Goal: Information Seeking & Learning: Learn about a topic

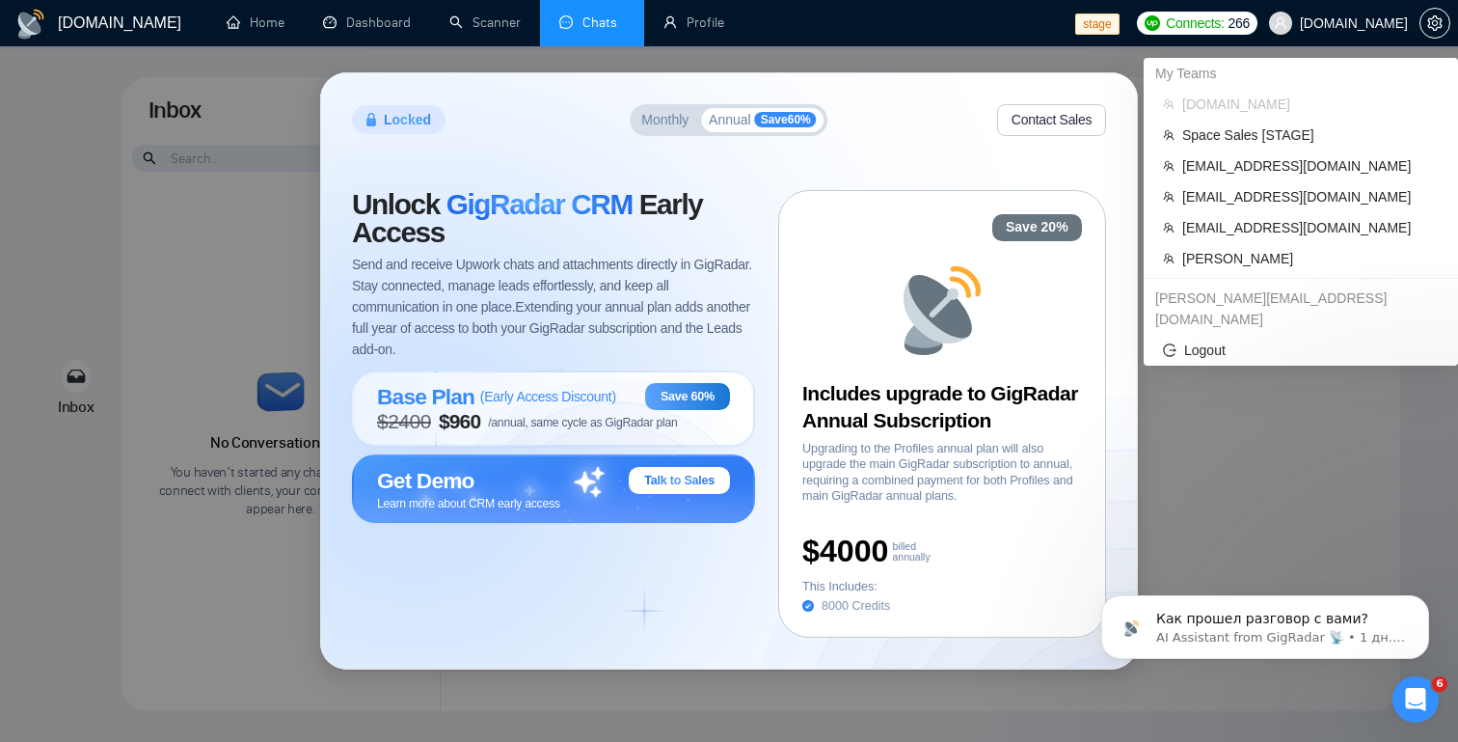
click at [1352, 23] on span "[DOMAIN_NAME]" at bounding box center [1354, 23] width 108 height 0
click at [1282, 223] on span "[EMAIL_ADDRESS][DOMAIN_NAME]" at bounding box center [1310, 227] width 257 height 21
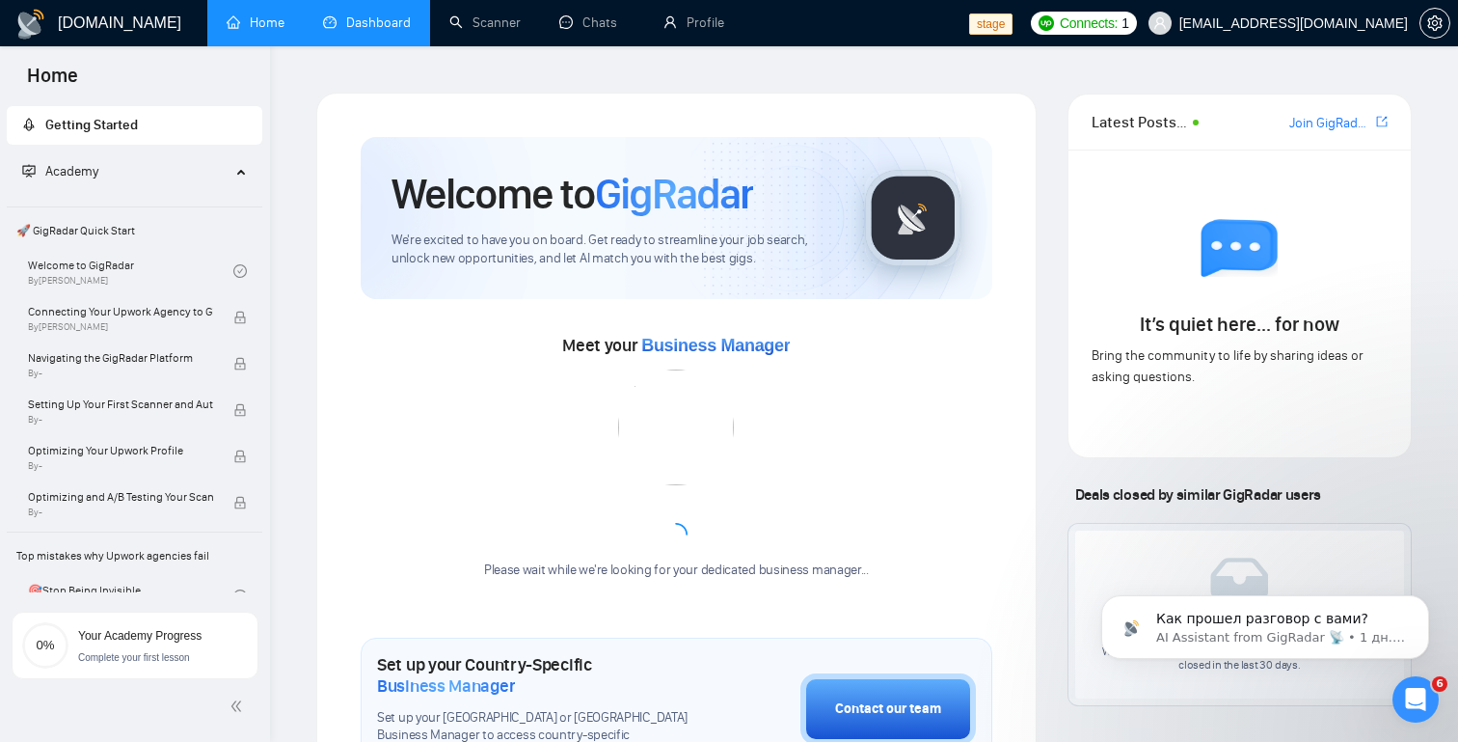
click at [370, 30] on link "Dashboard" at bounding box center [367, 22] width 88 height 16
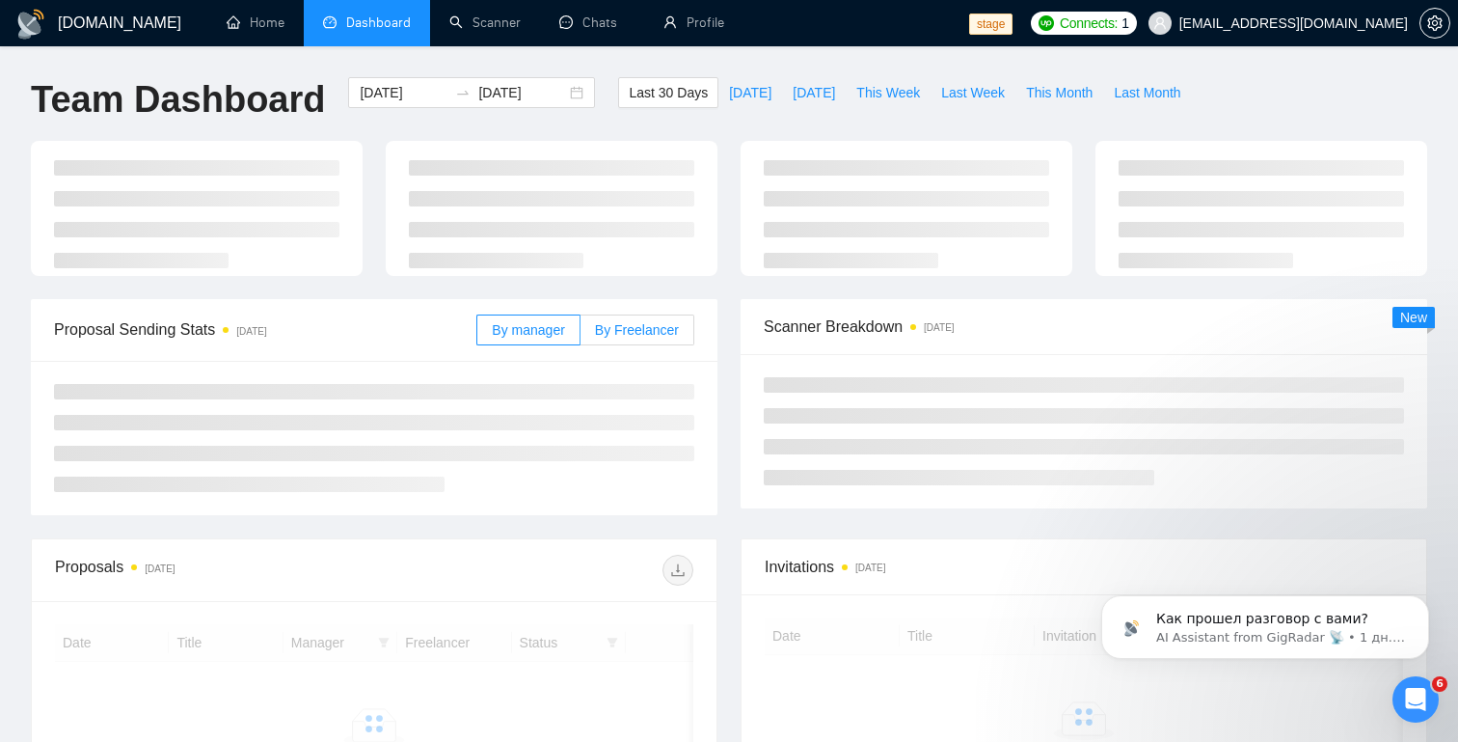
click at [622, 344] on label "By Freelancer" at bounding box center [638, 329] width 114 height 31
click at [581, 335] on input "By Freelancer" at bounding box center [581, 335] width 0 height 0
radio input "true"
radio input "false"
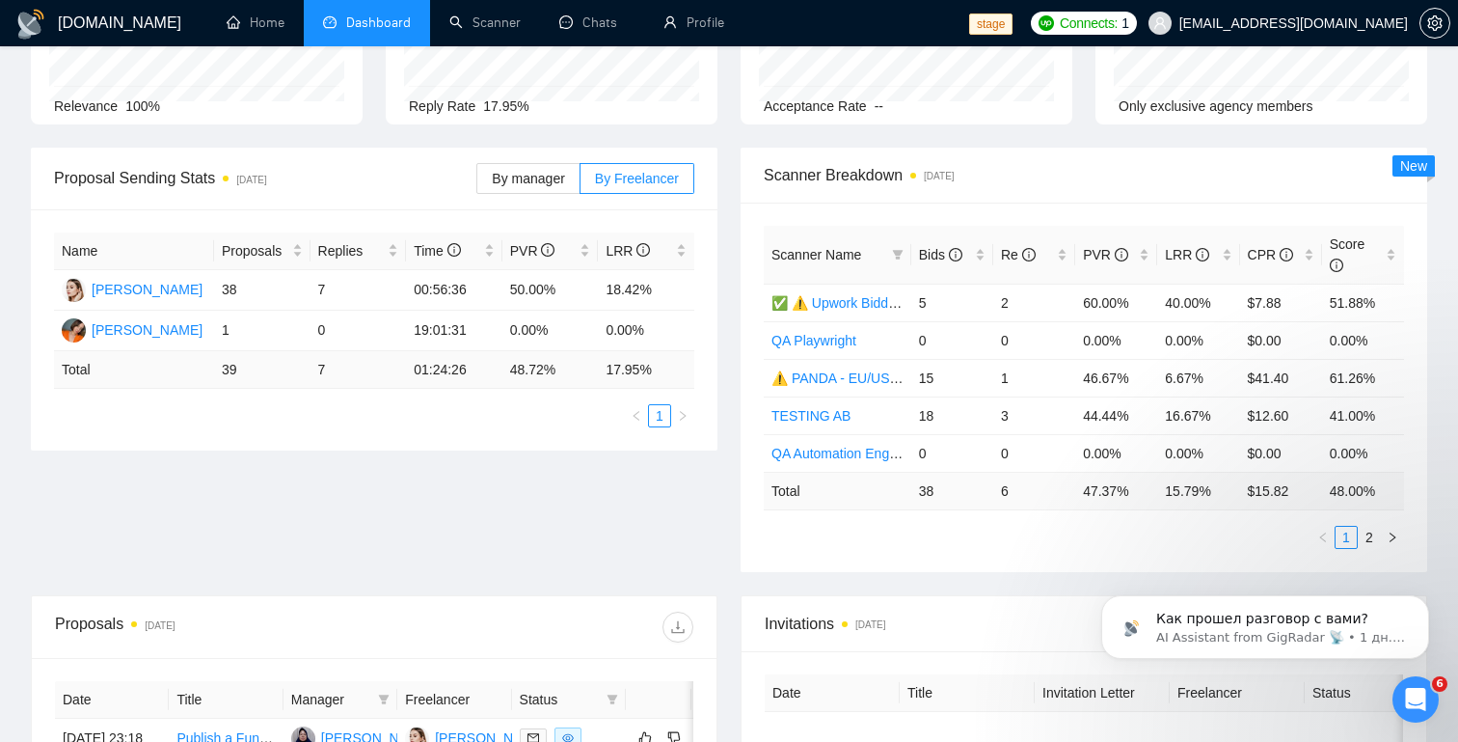
scroll to position [195, 0]
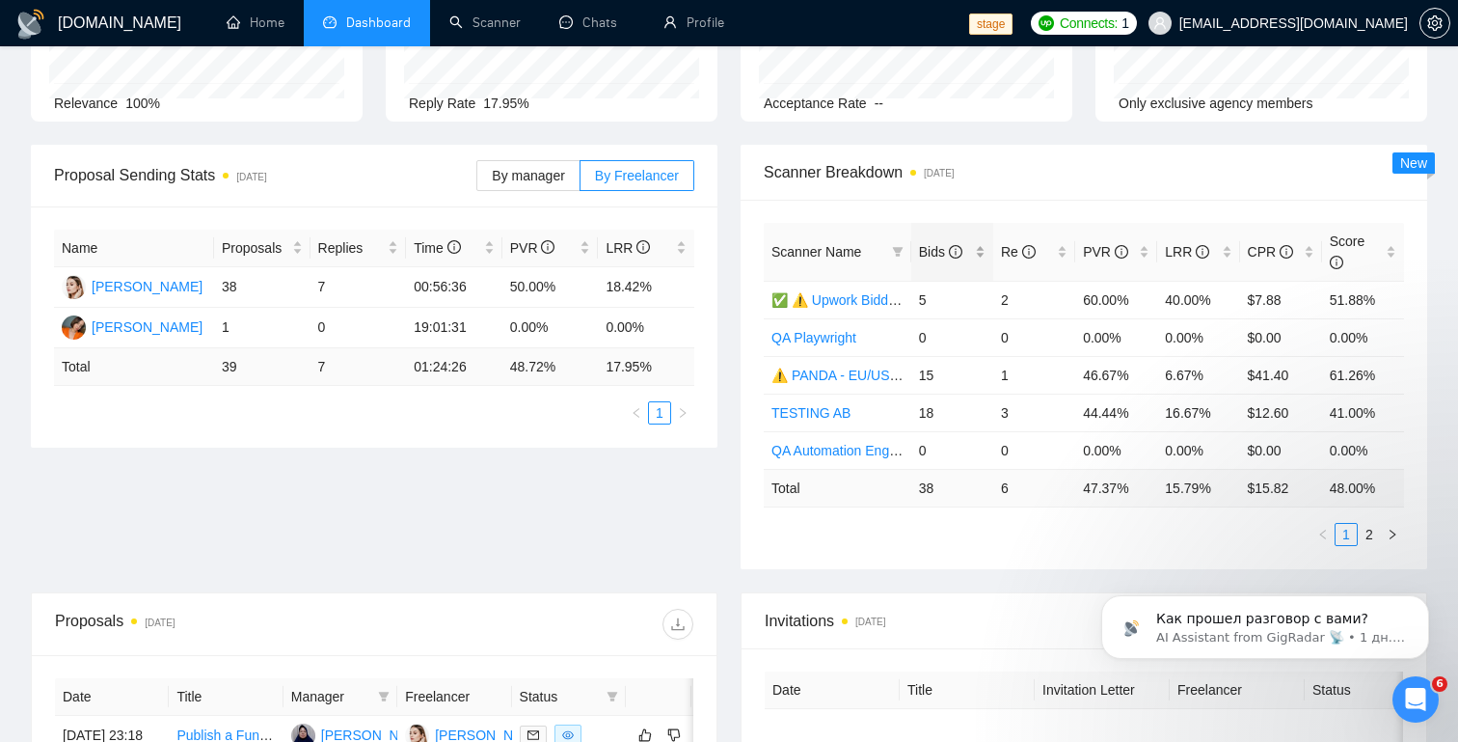
click at [979, 251] on div "Bids" at bounding box center [952, 251] width 67 height 21
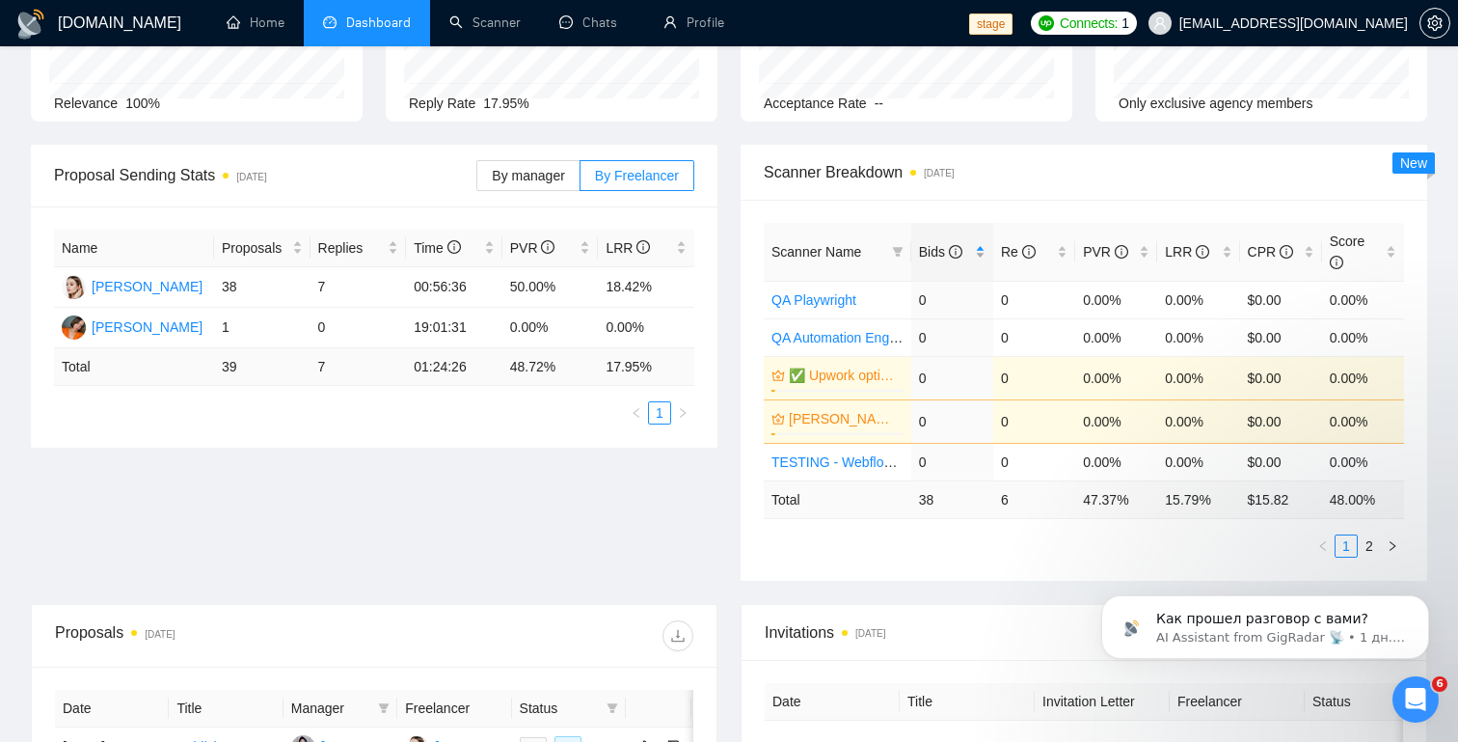
click at [979, 251] on div "Bids" at bounding box center [952, 251] width 67 height 21
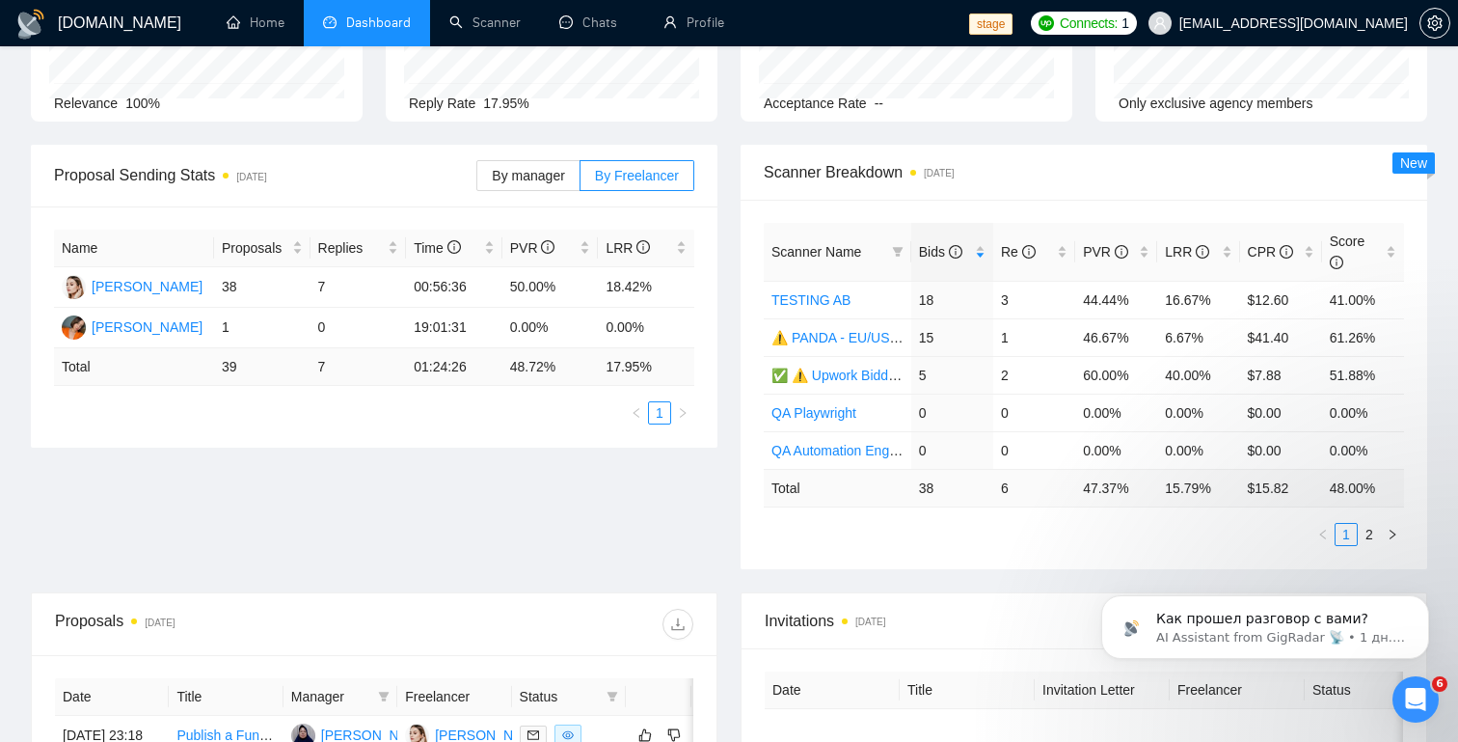
click at [973, 553] on div "Scanner Name Bids Re PVR LRR CPR Score TESTING AB 18 3 44.44% 16.67% $12.60 41.…" at bounding box center [1084, 384] width 687 height 369
click at [1229, 245] on div "LRR" at bounding box center [1198, 251] width 67 height 21
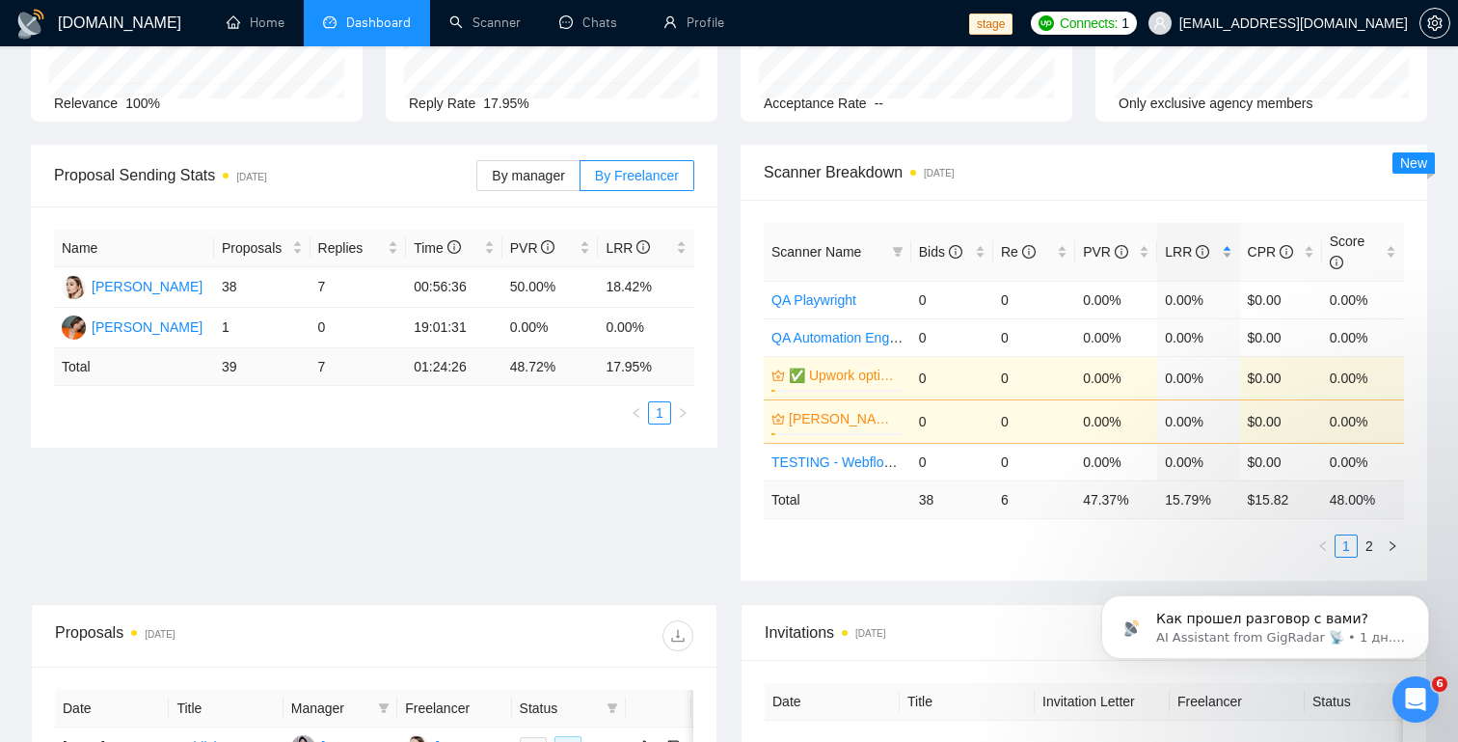
click at [1229, 245] on div "LRR" at bounding box center [1198, 251] width 67 height 21
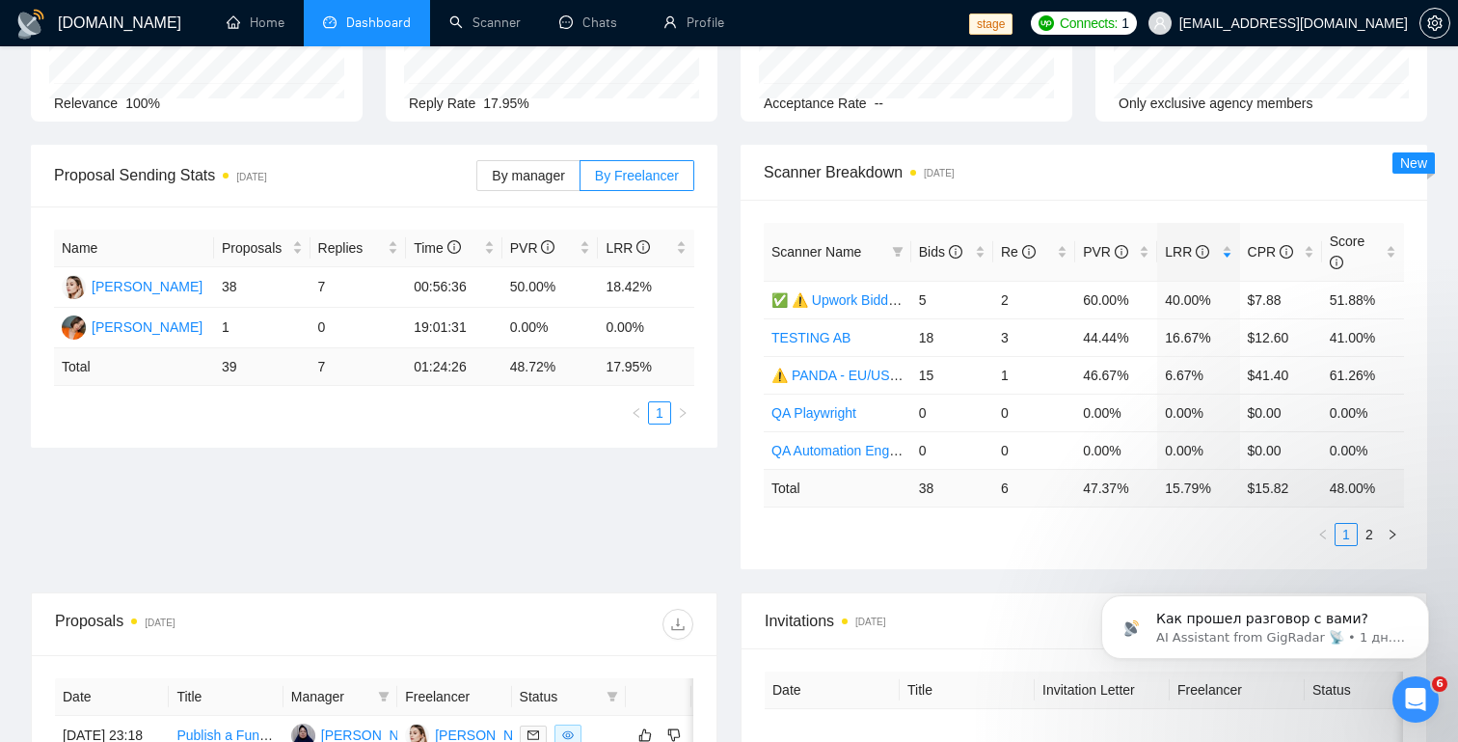
click at [949, 549] on div "Scanner Name Bids Re PVR LRR CPR Score ✅ ⚠️ Upwork Bidder 3.0 (DO NOT TOUCH) 5 …" at bounding box center [1084, 384] width 687 height 369
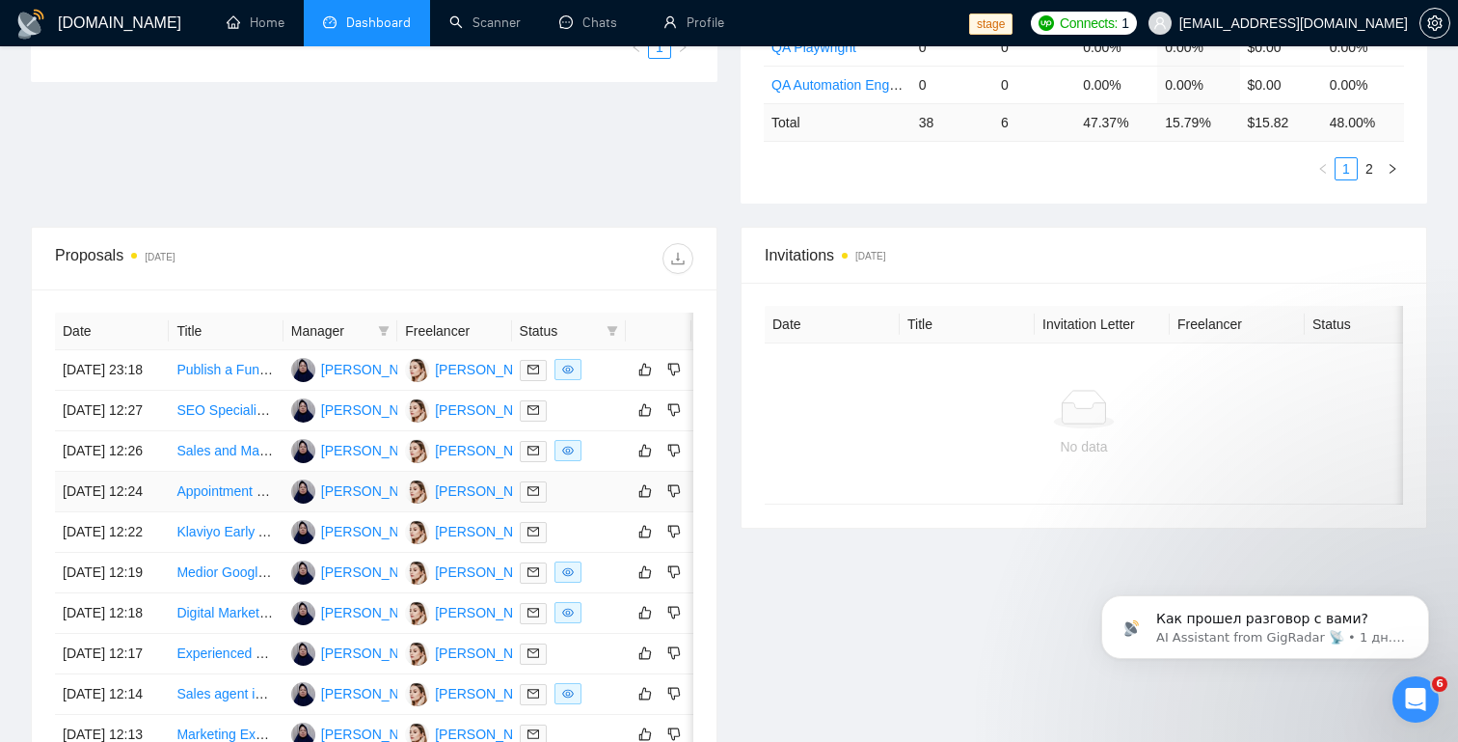
scroll to position [559, 0]
